Goal: Obtain resource: Obtain resource

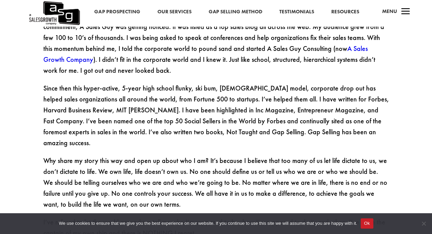
scroll to position [956, 0]
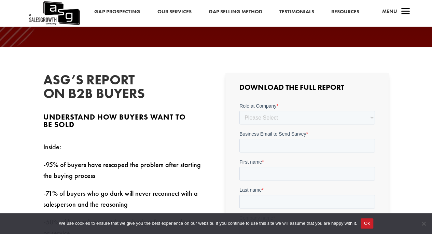
scroll to position [136, 0]
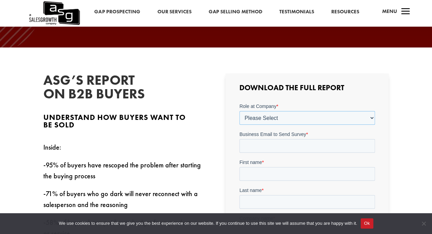
click at [260, 115] on select "Please Select C-Level (CRO, CSO, etc) Senior Leadership (VP of Sales, VP of Ena…" at bounding box center [306, 118] width 135 height 14
select select "Director/Manager (Sales Director, Regional Sales Manager, etc)"
click at [239, 111] on select "Please Select C-Level (CRO, CSO, etc) Senior Leadership (VP of Sales, VP of Ena…" at bounding box center [306, 118] width 135 height 14
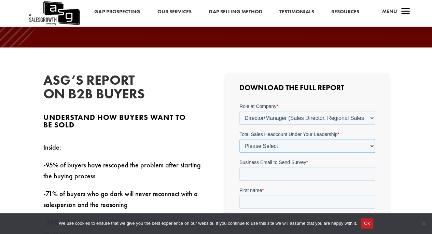
click at [275, 147] on select "Please Select Just Me 1-9 10-19 20-49 50-99 100+" at bounding box center [306, 146] width 135 height 14
select select "Just Me"
click at [239, 139] on select "Please Select Just Me 1-9 10-19 20-49 50-99 100+" at bounding box center [306, 146] width 135 height 14
click at [272, 172] on input "Business Email to Send Survey *" at bounding box center [306, 174] width 135 height 14
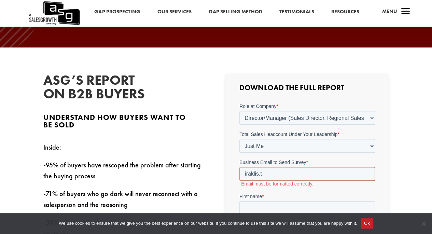
click at [296, 173] on input "iraklis.t" at bounding box center [306, 174] width 135 height 14
type input "iraklis.tarlas@90poe.io"
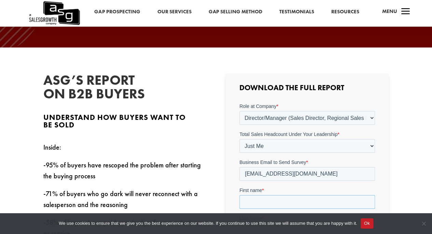
click at [253, 202] on input "First name *" at bounding box center [306, 202] width 135 height 14
type input "Iraklis"
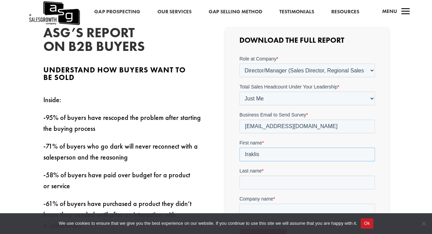
scroll to position [239, 0]
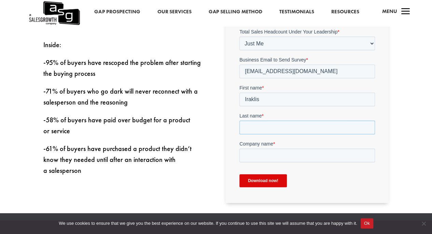
click at [265, 127] on input "Last name *" at bounding box center [306, 127] width 135 height 14
type input "Tarlas"
click at [271, 152] on input "Company name *" at bounding box center [306, 155] width 135 height 14
type input "Ninety percent of everything"
click at [258, 177] on input "Download now!" at bounding box center [262, 180] width 47 height 13
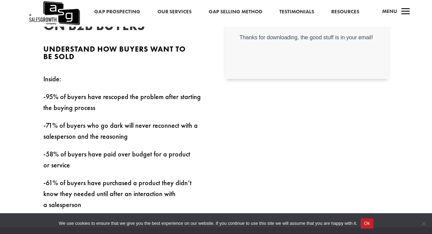
scroll to position [0, 0]
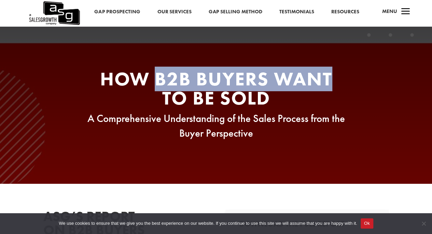
drag, startPoint x: 156, startPoint y: 80, endPoint x: 328, endPoint y: 78, distance: 171.7
click at [328, 78] on span "How B2B Buyers Want To Be Sold" at bounding box center [216, 89] width 232 height 44
